Goal: Task Accomplishment & Management: Complete application form

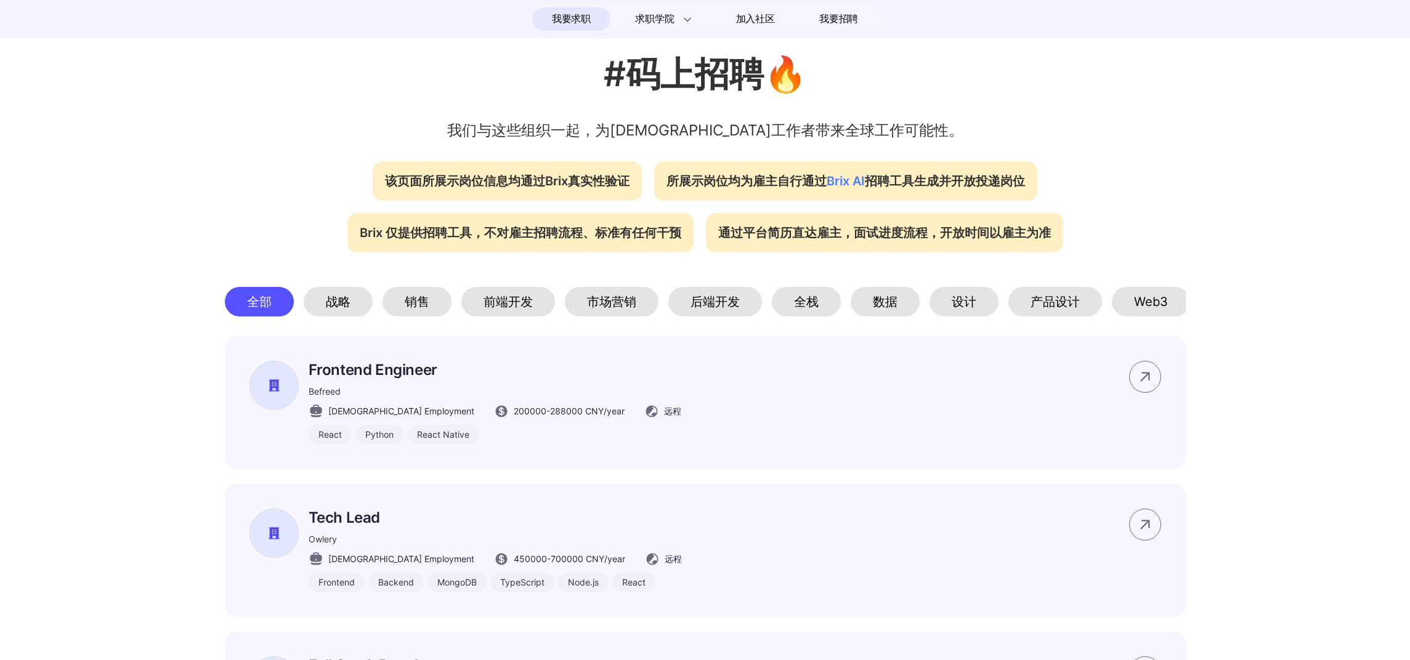
scroll to position [525, 0]
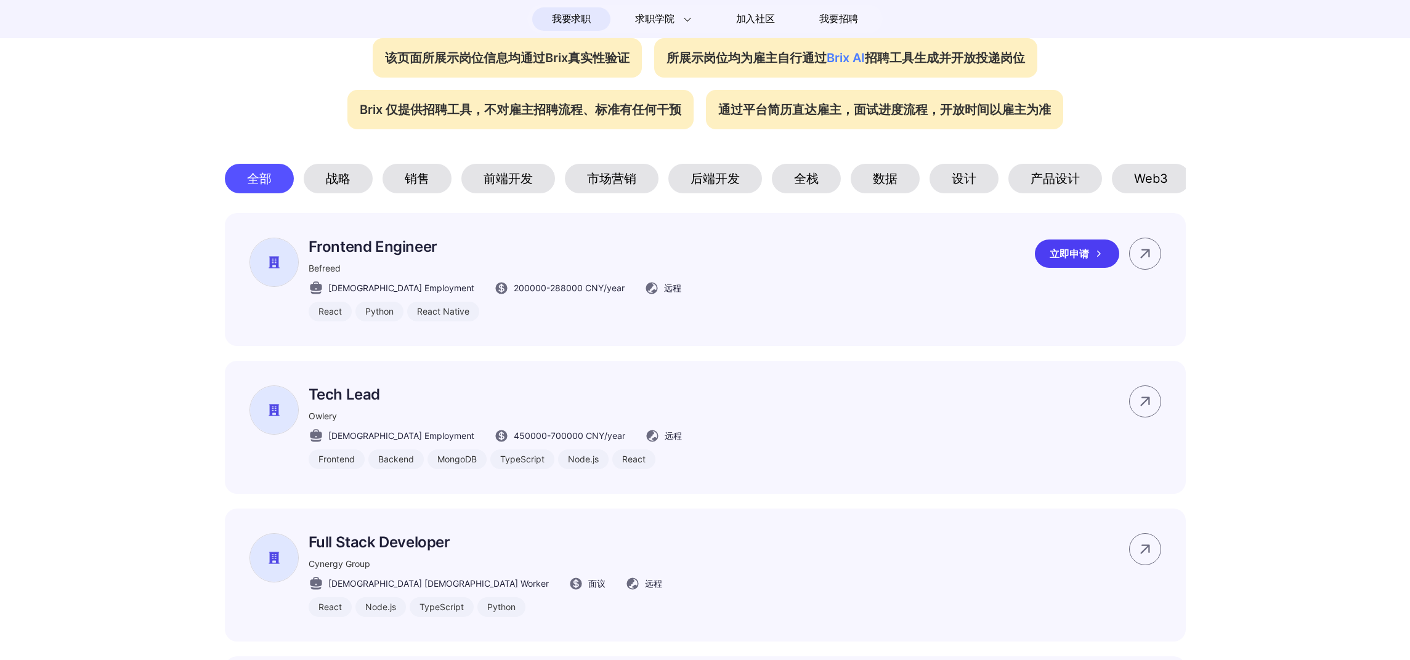
click at [439, 256] on p "Frontend Engineer" at bounding box center [495, 247] width 373 height 18
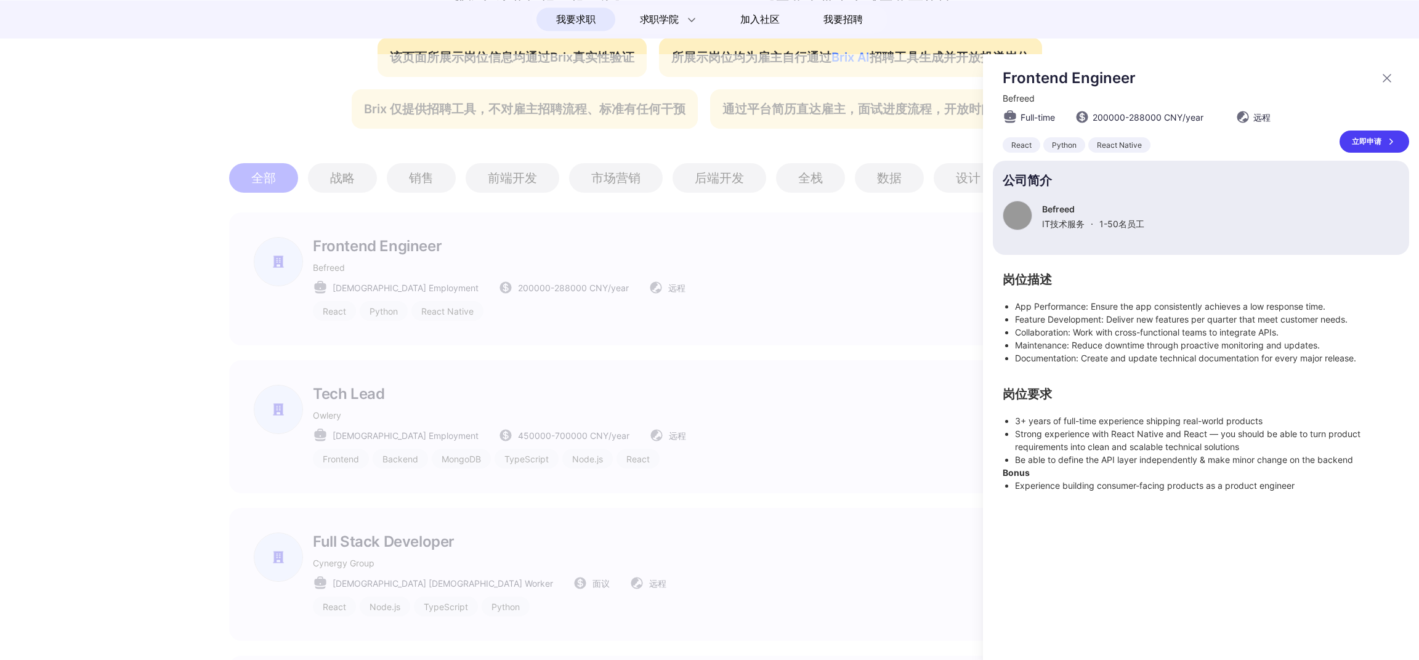
click at [1376, 142] on div "立即申请" at bounding box center [1375, 142] width 70 height 22
click at [650, 135] on div at bounding box center [709, 357] width 1419 height 606
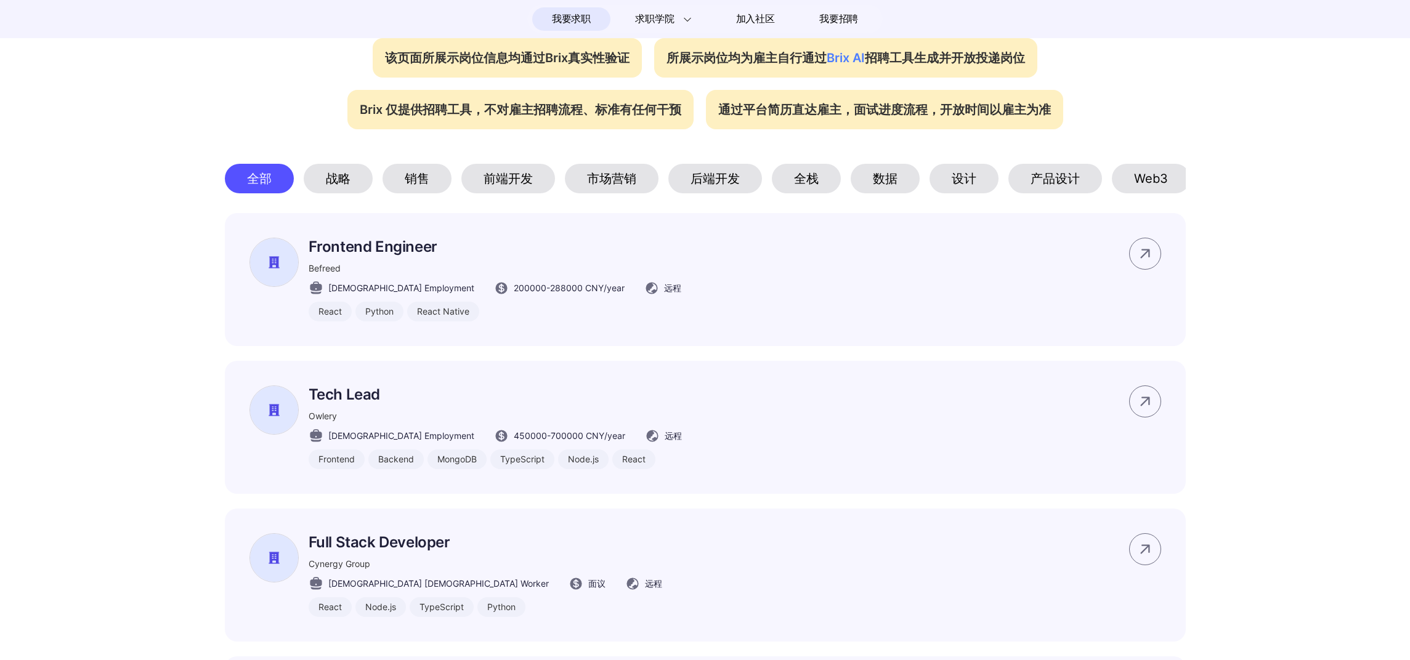
click at [536, 180] on div "前端开发" at bounding box center [508, 179] width 94 height 30
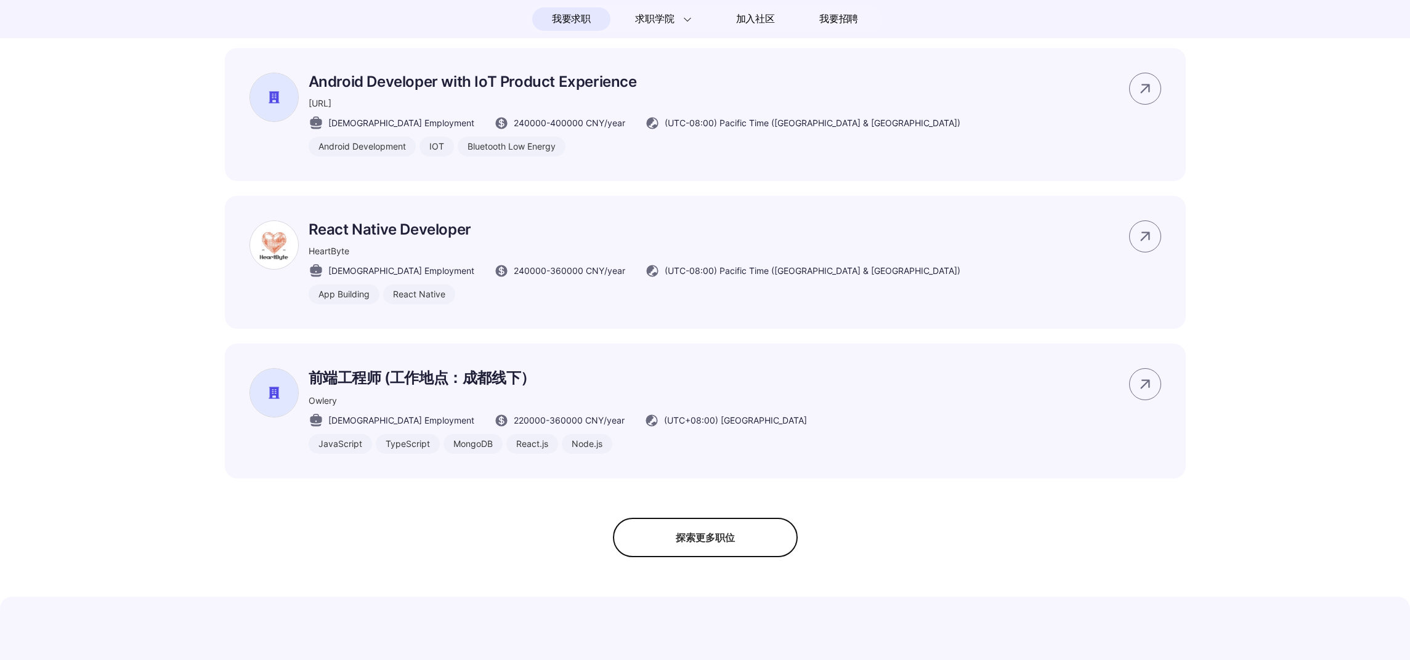
scroll to position [814, 0]
click at [685, 558] on div "探索更多职位" at bounding box center [705, 537] width 185 height 39
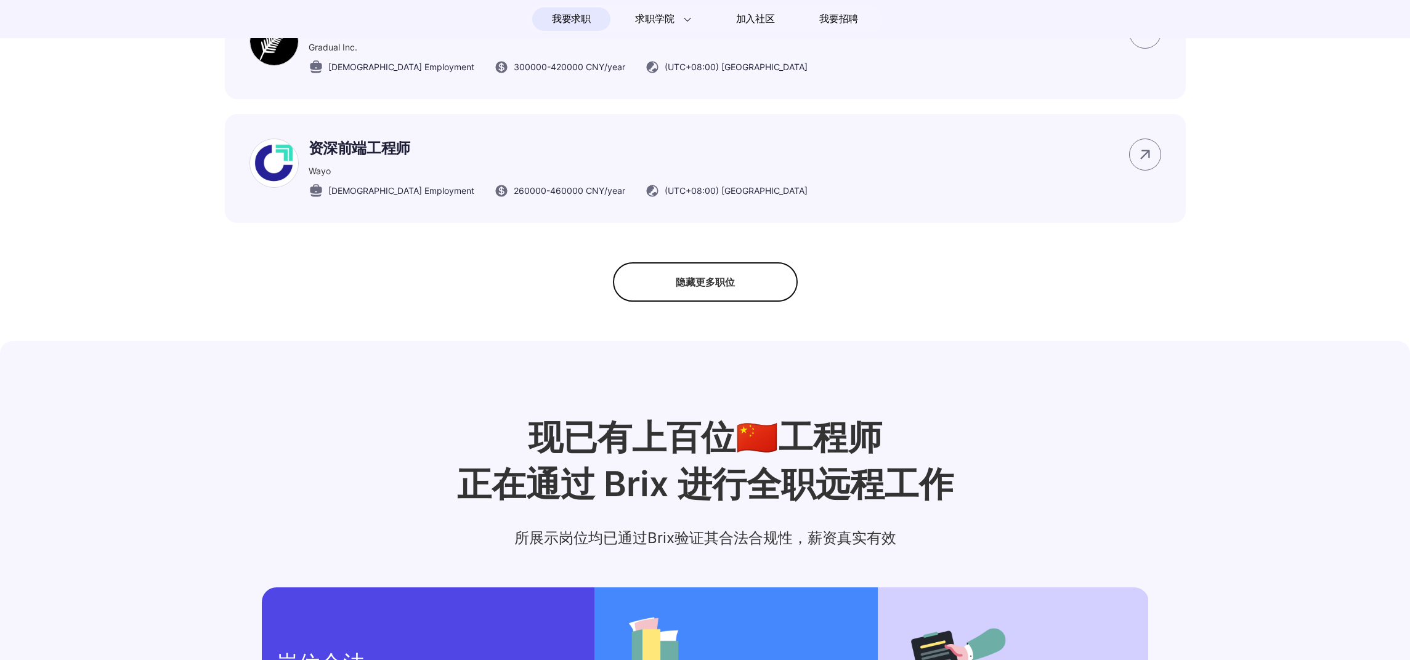
click at [730, 294] on div "隐藏更多职位" at bounding box center [705, 281] width 185 height 39
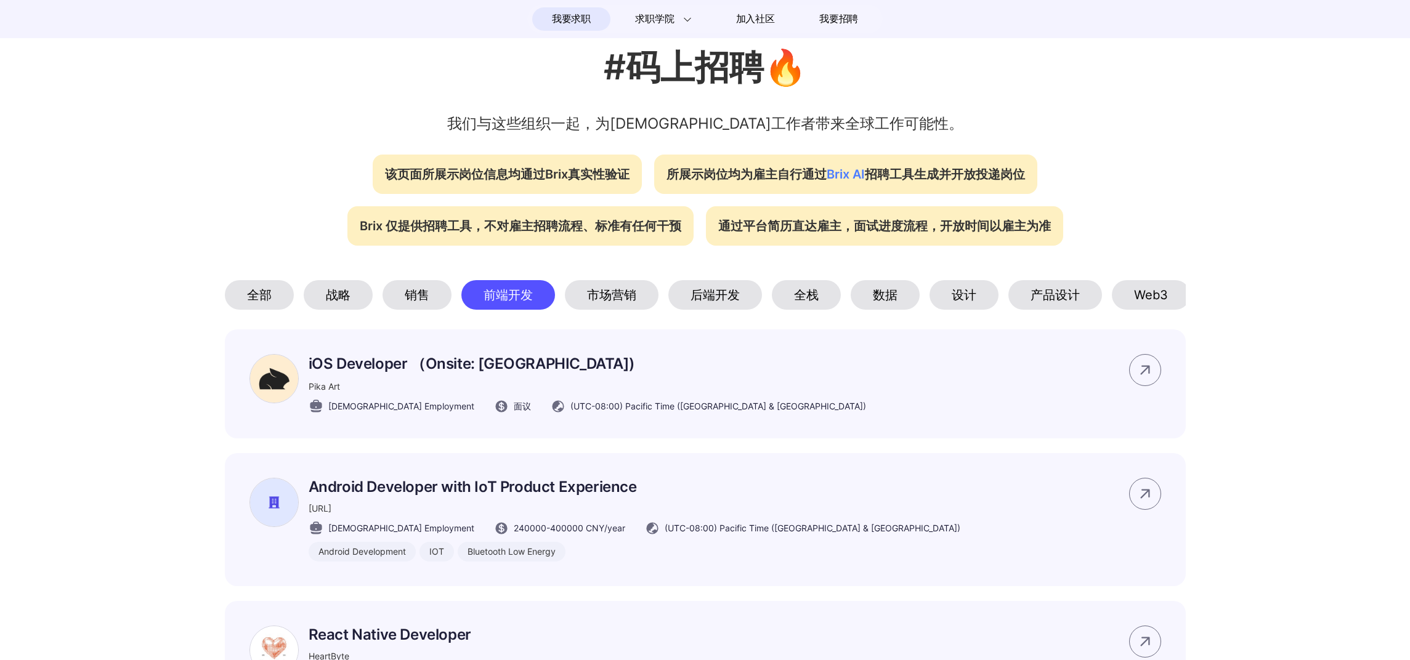
scroll to position [197, 0]
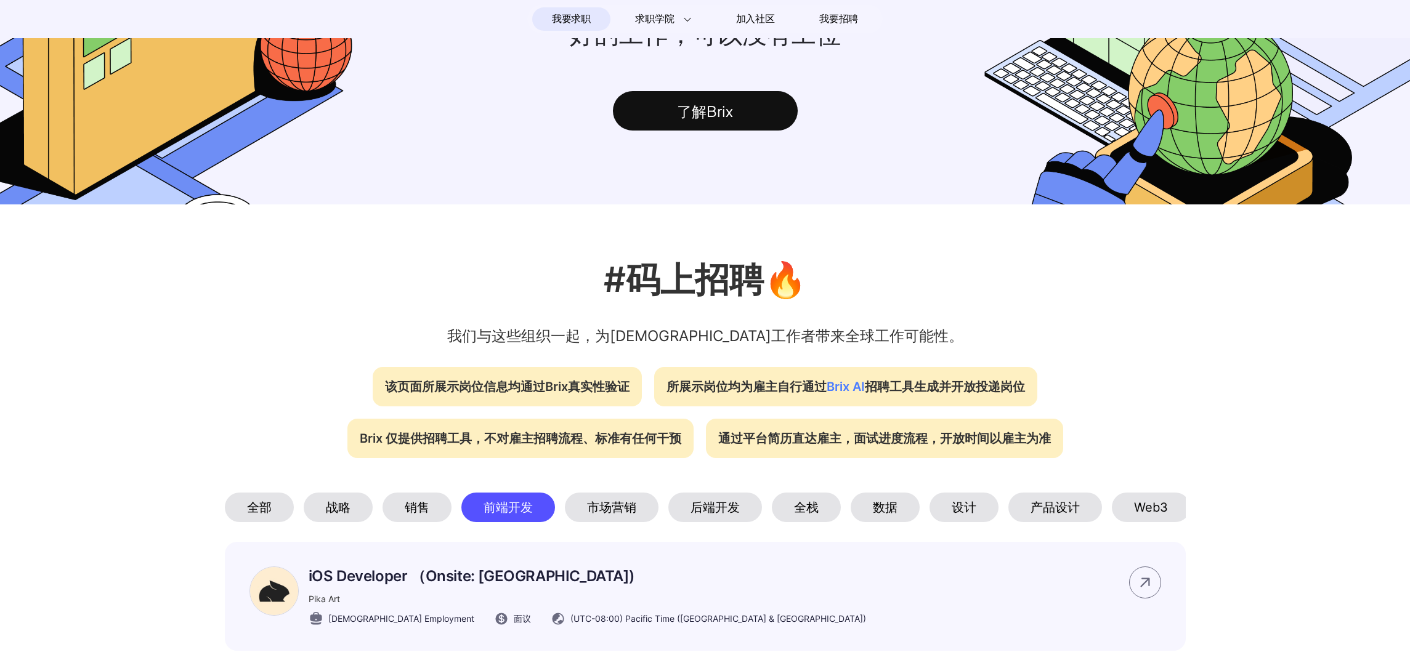
click at [256, 506] on div "全部" at bounding box center [259, 508] width 69 height 30
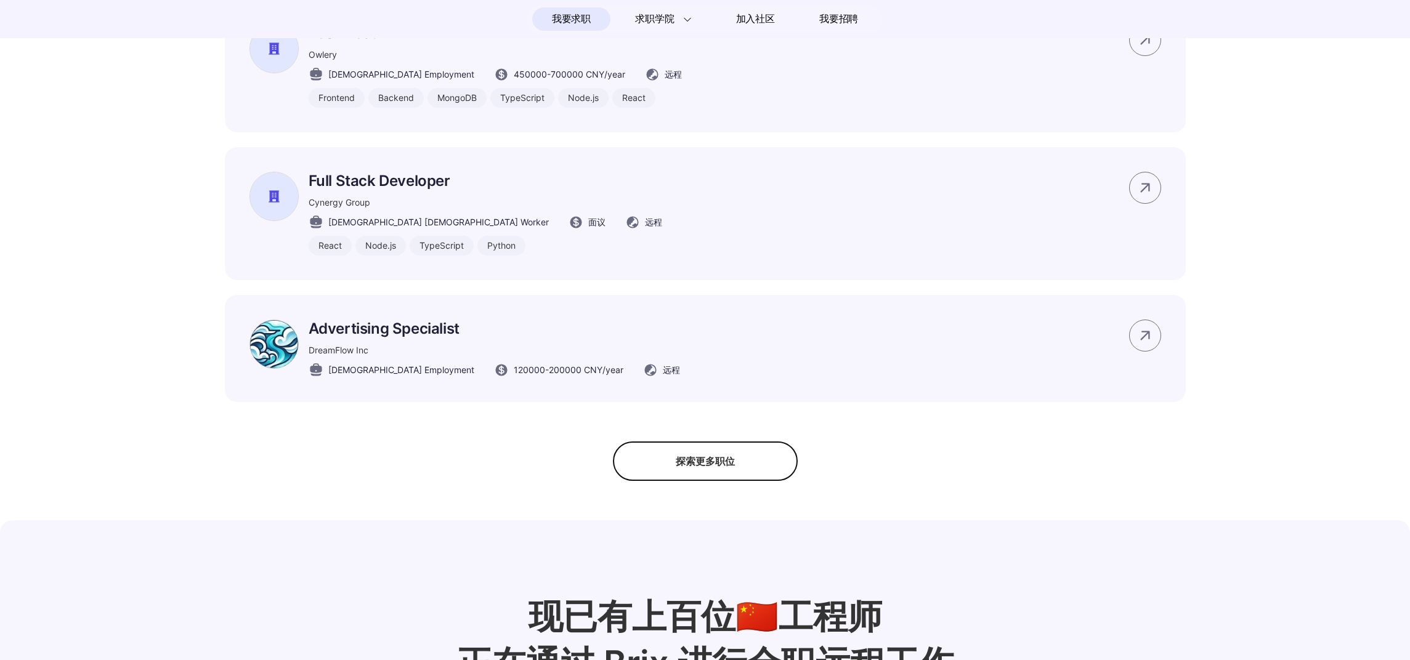
scroll to position [889, 0]
click at [726, 470] on div "探索更多职位" at bounding box center [705, 459] width 185 height 39
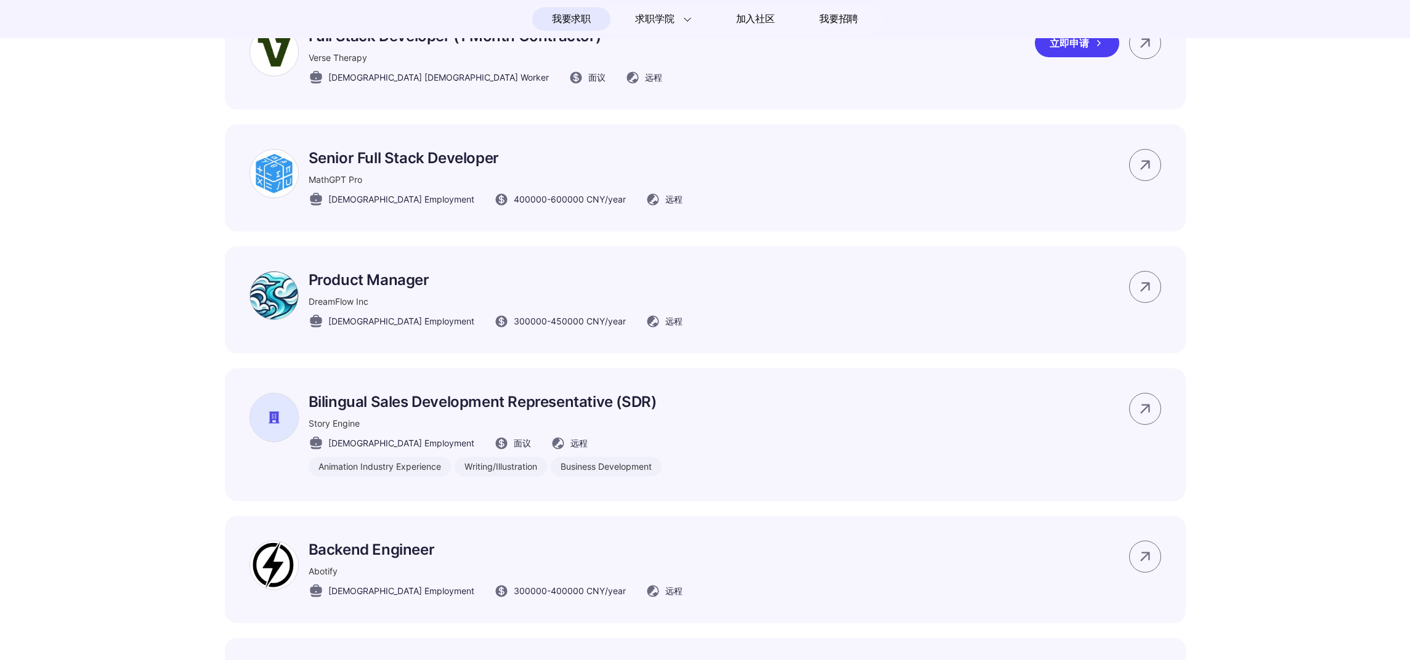
scroll to position [1566, 0]
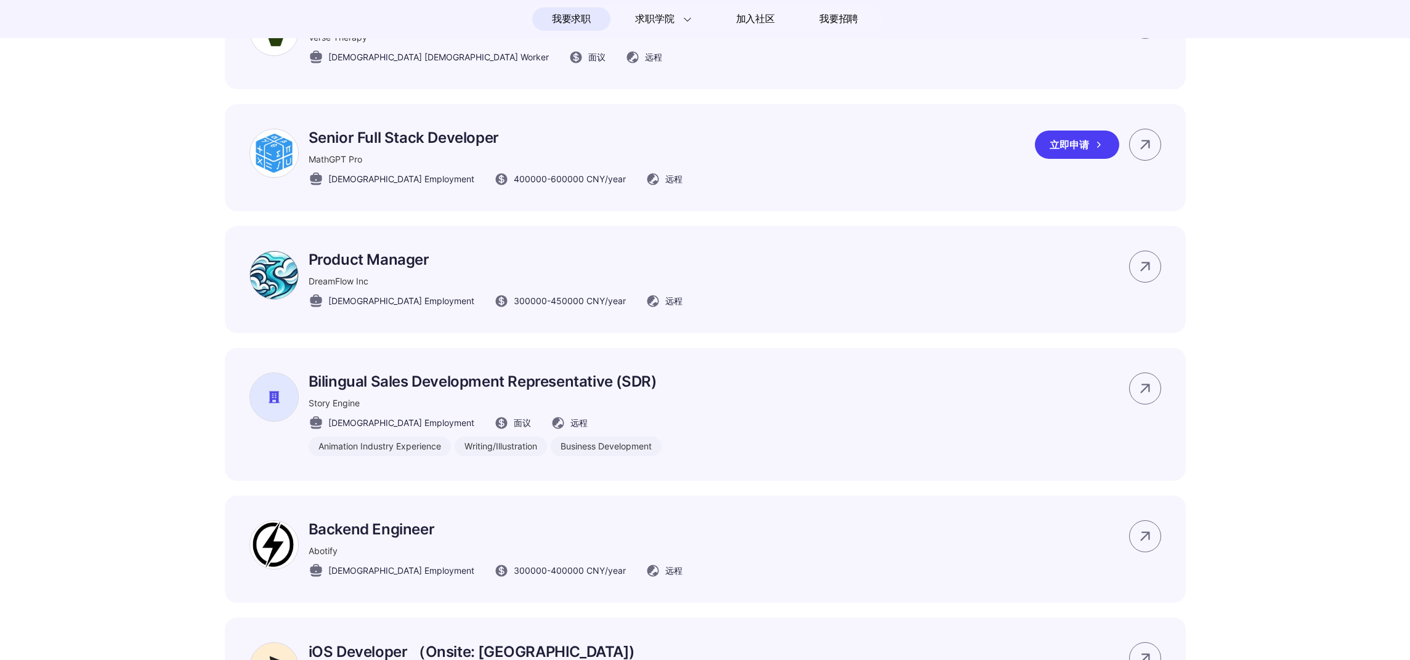
click at [712, 170] on div "Senior Full Stack Developer MathGPT Pro [DEMOGRAPHIC_DATA] Employment 400000 - …" at bounding box center [705, 157] width 961 height 107
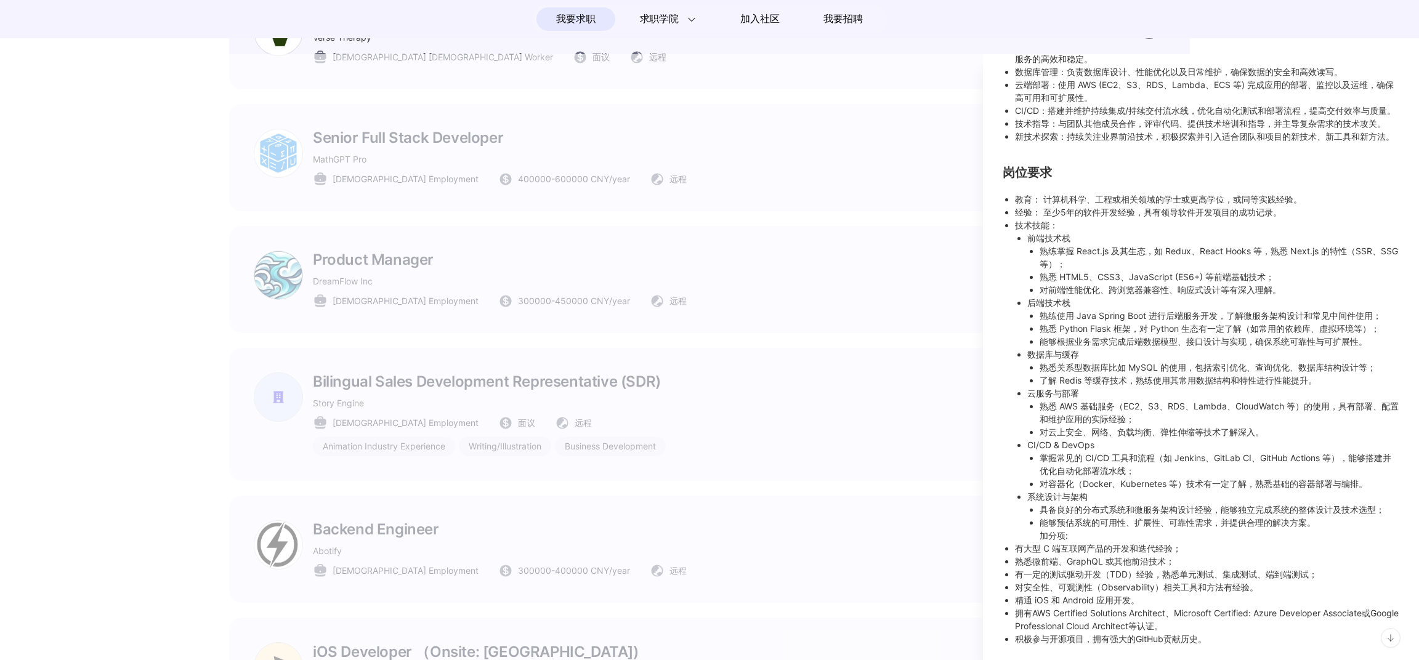
scroll to position [312, 0]
click at [168, 370] on div at bounding box center [709, 357] width 1419 height 606
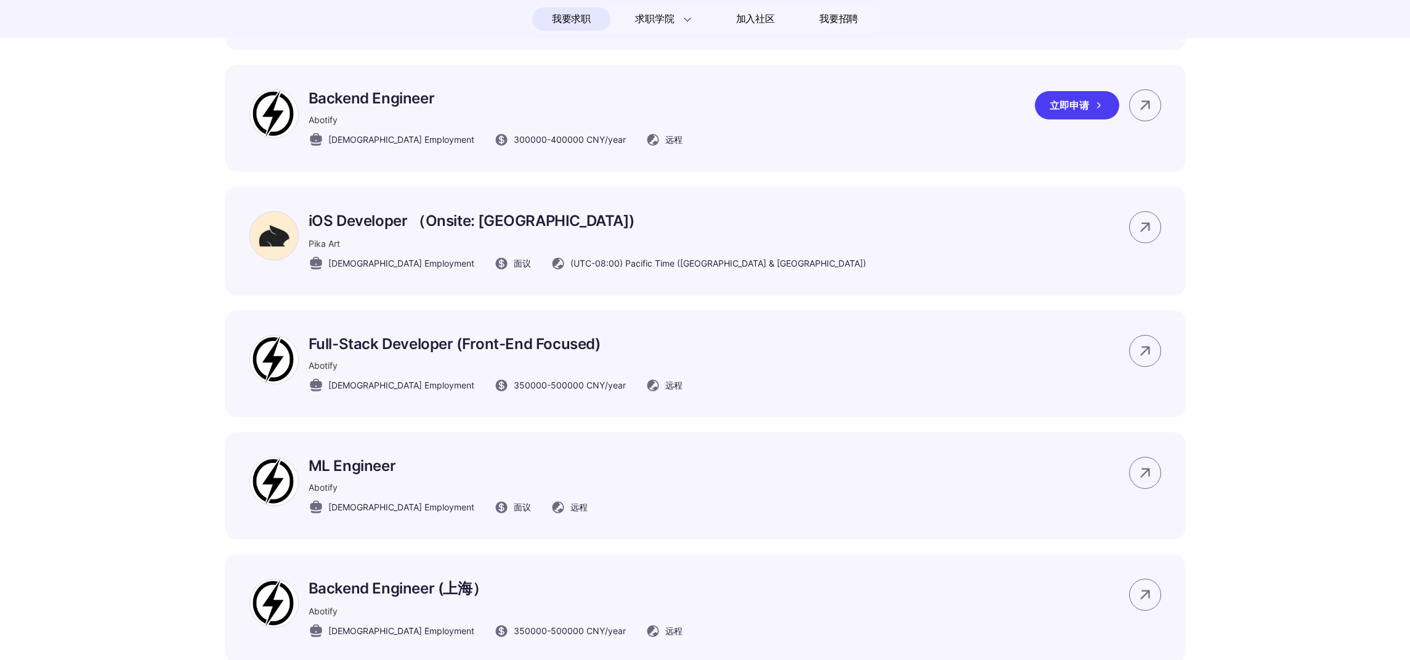
scroll to position [2032, 0]
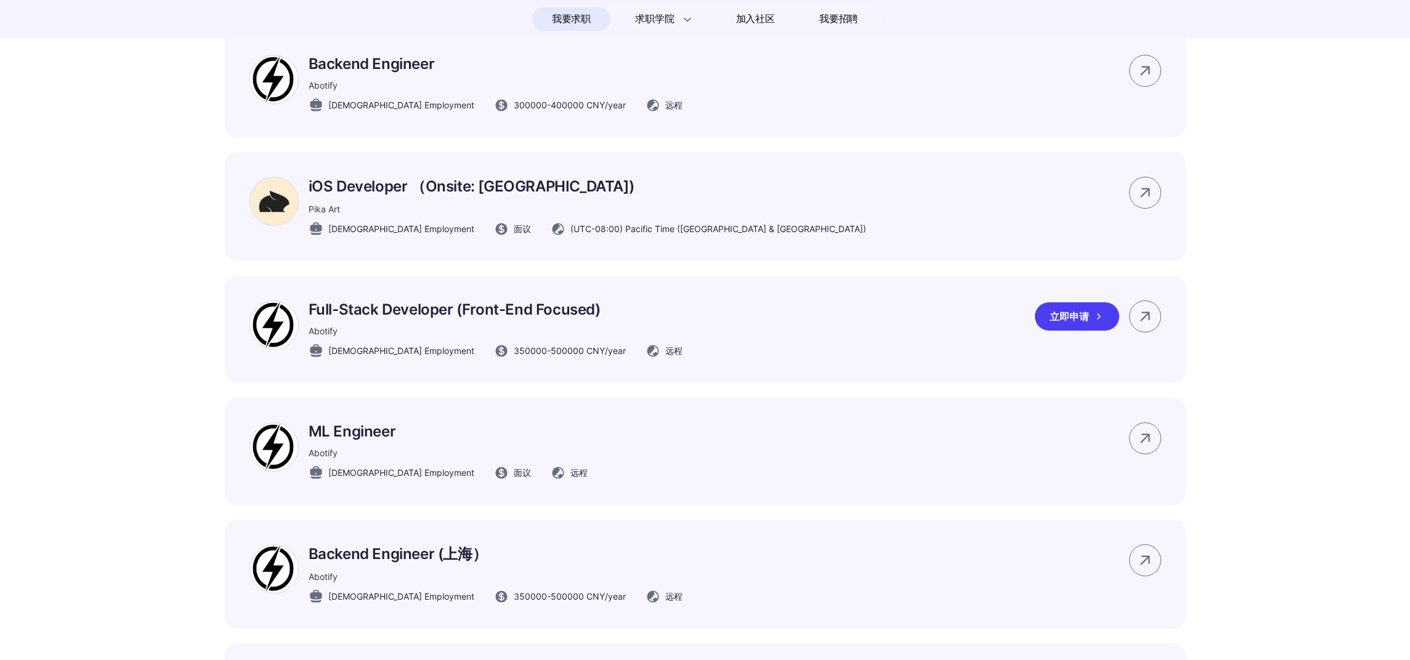
click at [736, 333] on div "Full-Stack Developer (Front-End Focused) Abotify [DEMOGRAPHIC_DATA] Employment …" at bounding box center [705, 329] width 961 height 107
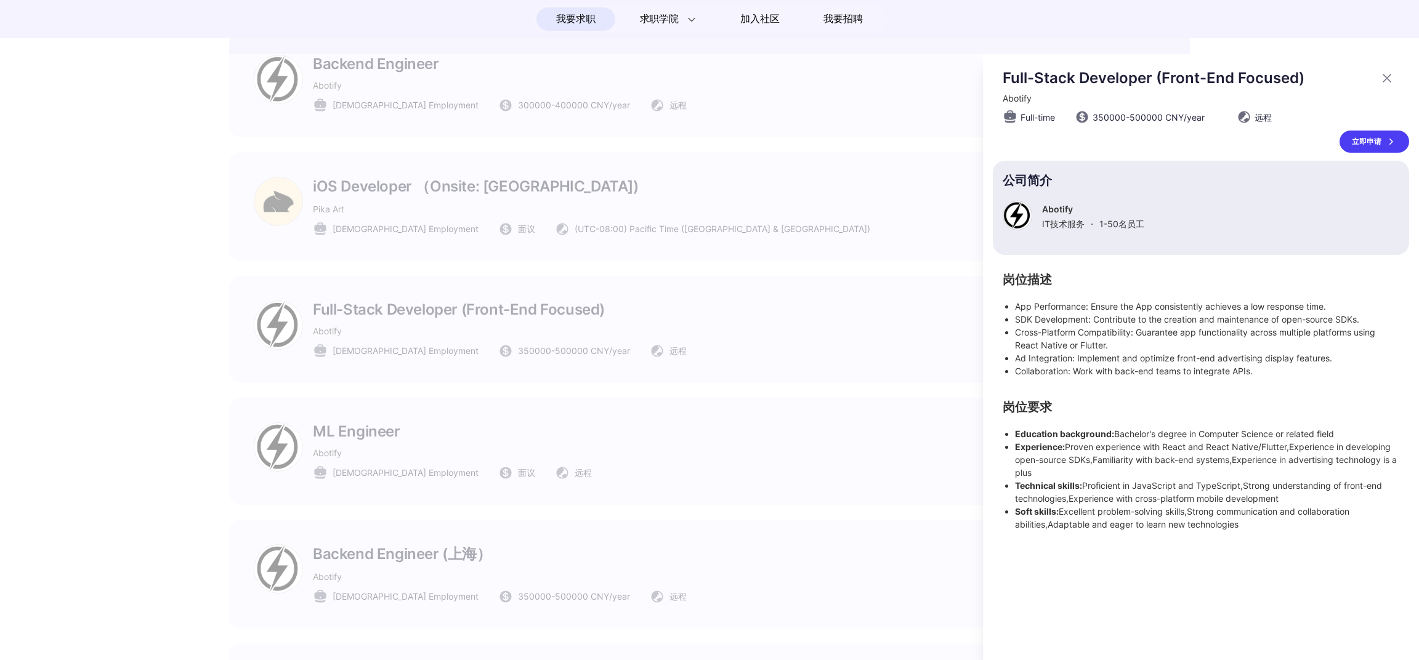
scroll to position [0, 0]
click at [1065, 208] on p "Abotify" at bounding box center [1093, 209] width 102 height 10
copy p "Abotify"
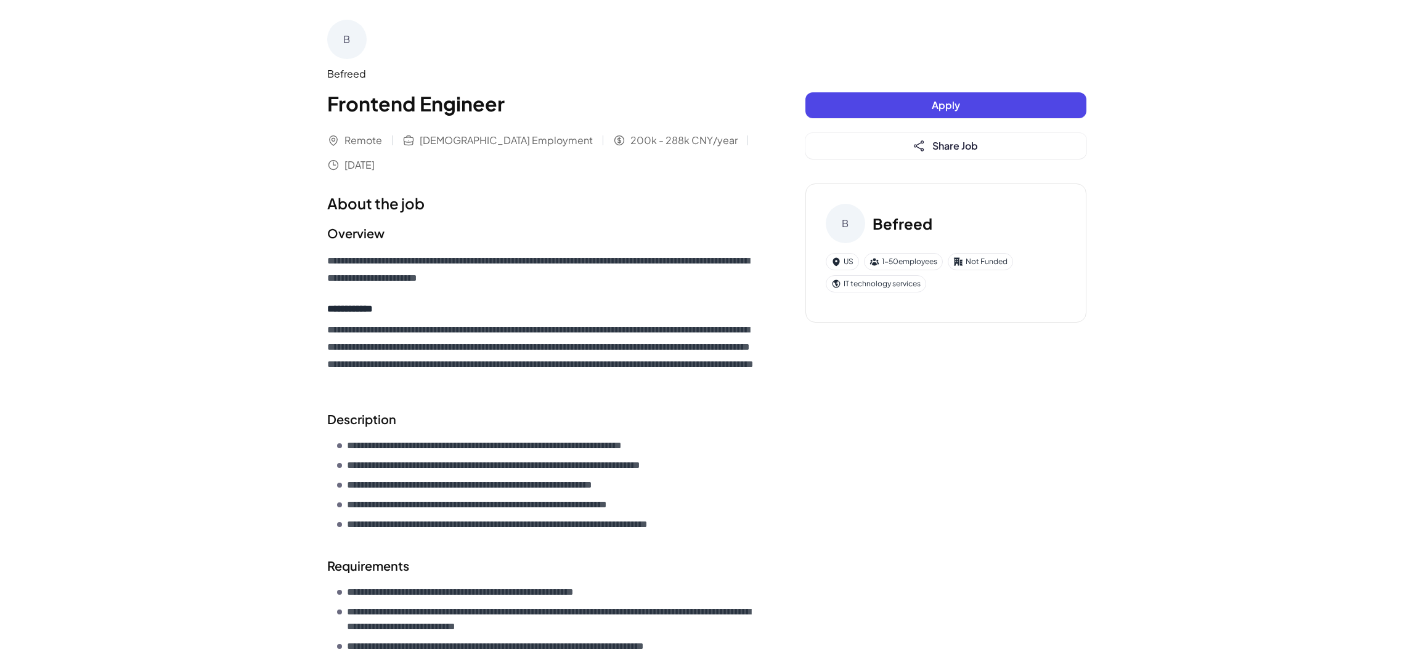
click at [999, 110] on button "Apply" at bounding box center [945, 105] width 281 height 26
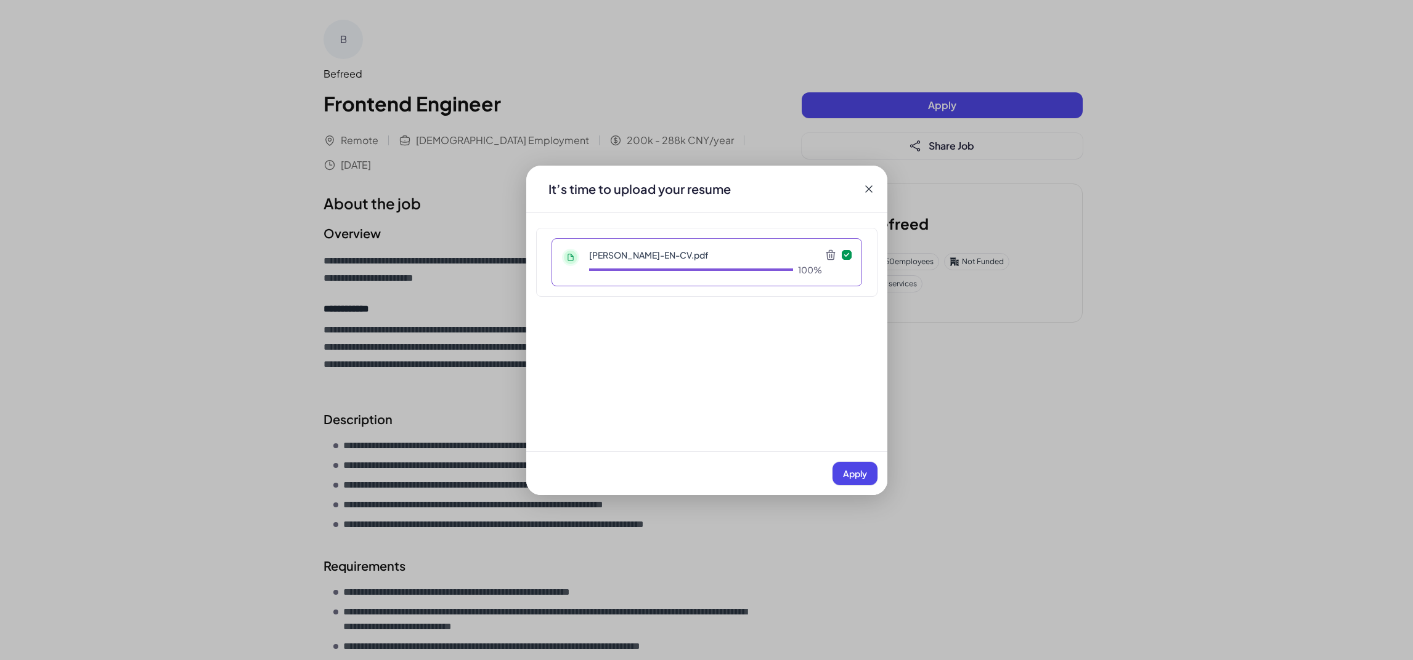
click at [859, 471] on span "Apply" at bounding box center [855, 473] width 24 height 11
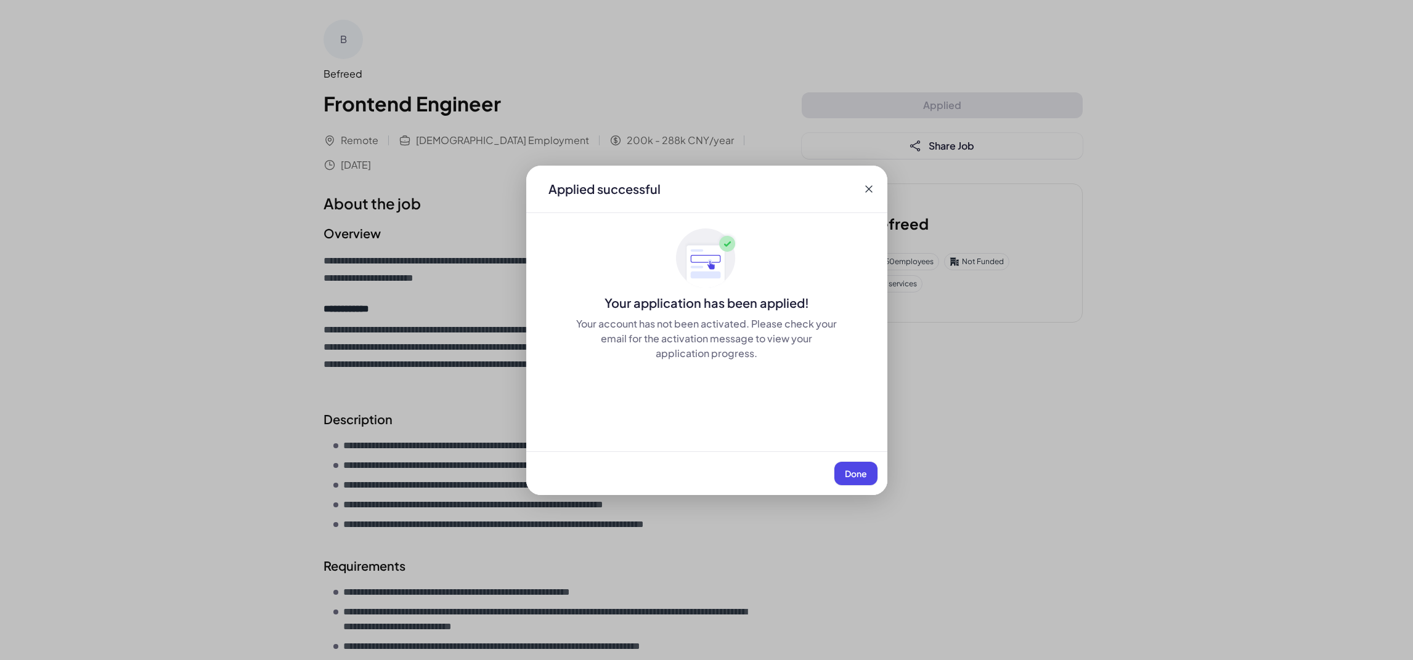
click at [864, 478] on span "Done" at bounding box center [856, 473] width 22 height 11
